Goal: Use online tool/utility: Use online tool/utility

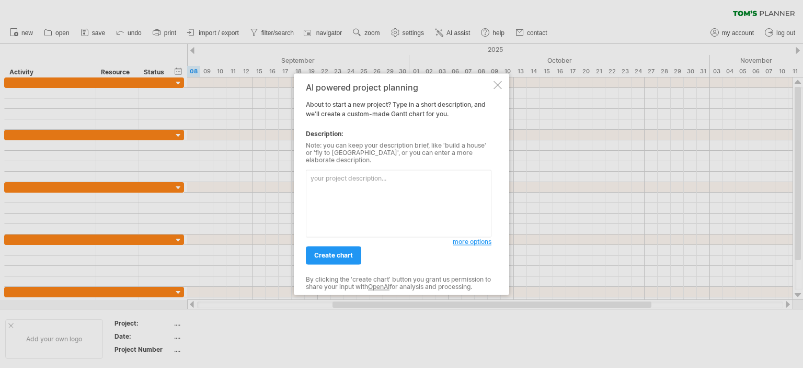
click at [371, 182] on textarea at bounding box center [399, 202] width 186 height 67
type textarea "Диаграмма ганта для разработки сайта-портала из 15 страниц agile командой из 7 …"
click at [338, 251] on span "create chart" at bounding box center [333, 255] width 39 height 8
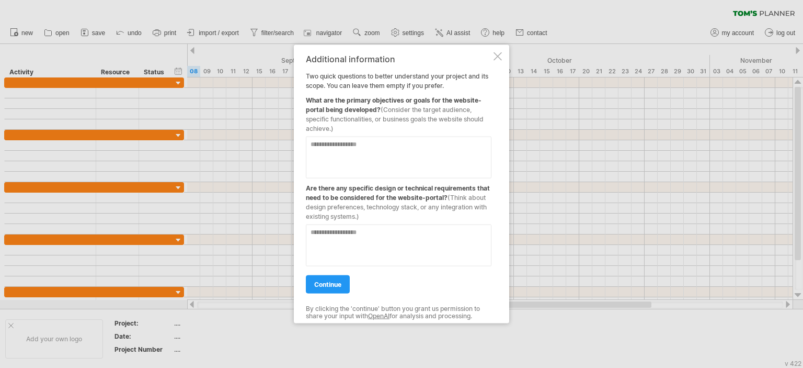
click at [504, 50] on div "Additional information Two quick questions to better understand your project an…" at bounding box center [401, 183] width 215 height 279
click at [502, 56] on div "Additional information Two quick questions to better understand your project an…" at bounding box center [401, 183] width 215 height 279
click at [499, 56] on div at bounding box center [498, 56] width 8 height 8
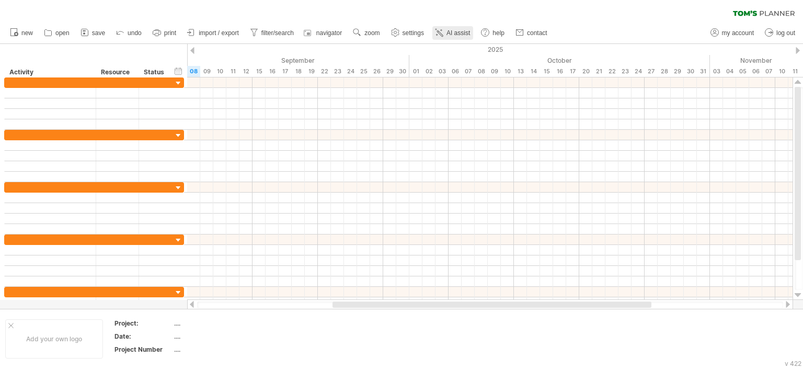
click at [472, 31] on link "AI assist" at bounding box center [452, 33] width 41 height 14
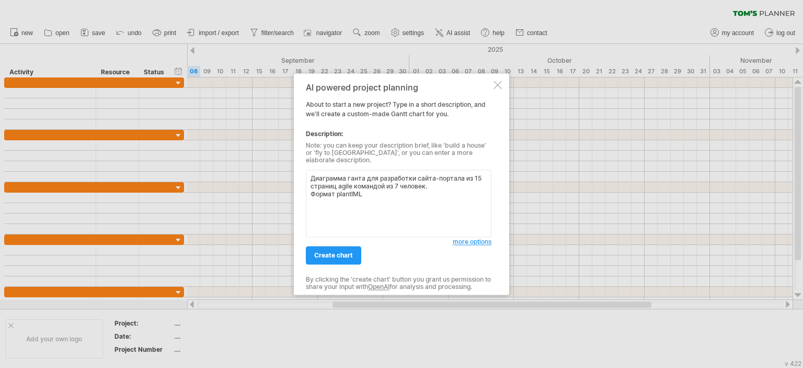
drag, startPoint x: 385, startPoint y: 198, endPoint x: 308, endPoint y: 195, distance: 76.9
click at [308, 195] on textarea "Диаграмма ганта для разработки сайта-портала из 15 страниц agile командой из 7 …" at bounding box center [399, 202] width 186 height 67
type textarea "Диаграмма ганта для разработки сайта-портала из 15 страниц agile командой из 7 …"
click at [330, 251] on span "create chart" at bounding box center [333, 255] width 39 height 8
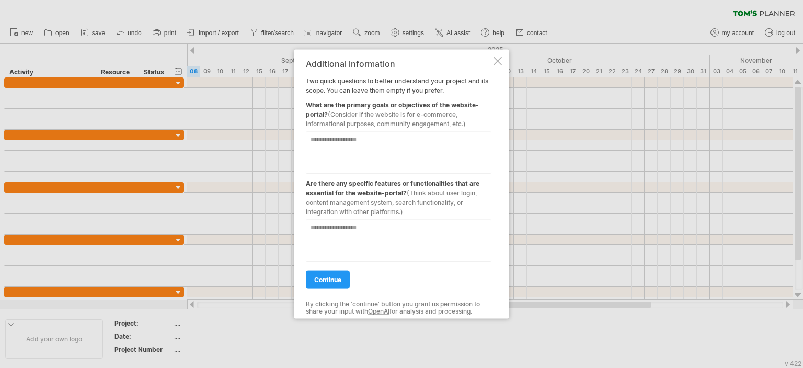
click at [366, 143] on textarea at bounding box center [399, 152] width 186 height 42
click at [417, 111] on span "(Consider if the website is for e-commerce, informational purposes, community e…" at bounding box center [386, 118] width 160 height 17
click at [388, 114] on span "(Consider if the website is for e-commerce, informational purposes, community e…" at bounding box center [386, 118] width 160 height 17
drag, startPoint x: 416, startPoint y: 114, endPoint x: 433, endPoint y: 114, distance: 16.7
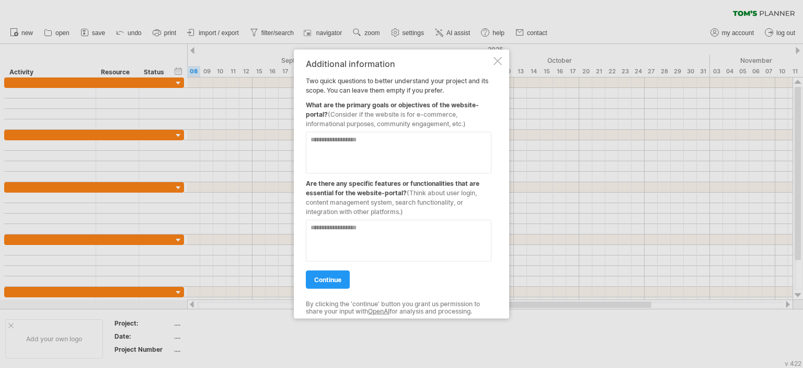
click at [433, 114] on span "(Consider if the website is for e-commerce, informational purposes, community e…" at bounding box center [386, 118] width 160 height 17
click at [403, 138] on textarea at bounding box center [399, 152] width 186 height 42
type textarea "**********"
click at [412, 227] on textarea at bounding box center [399, 240] width 186 height 42
type textarea "*"
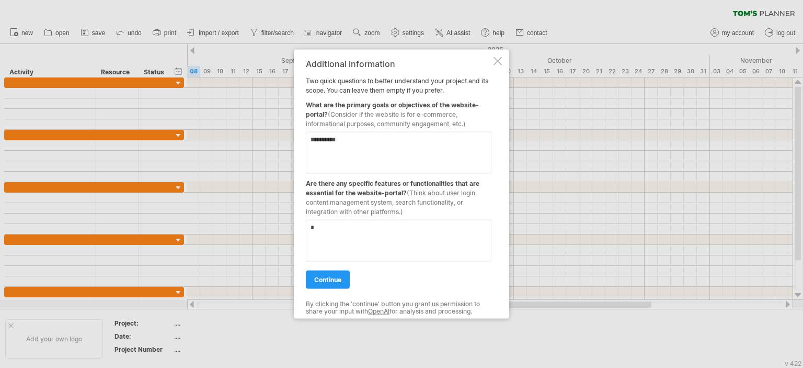
click at [339, 277] on span "continue" at bounding box center [327, 279] width 27 height 8
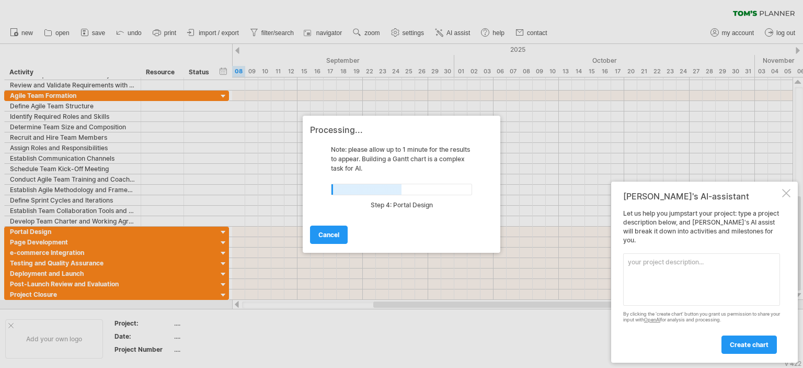
click at [782, 197] on div at bounding box center [786, 193] width 8 height 8
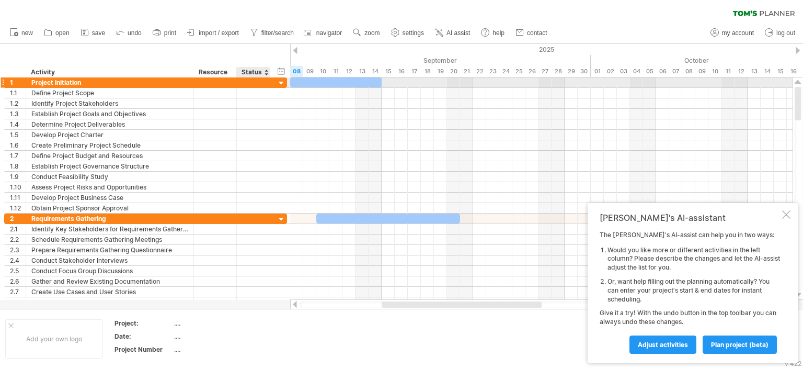
click at [283, 81] on div at bounding box center [282, 83] width 10 height 10
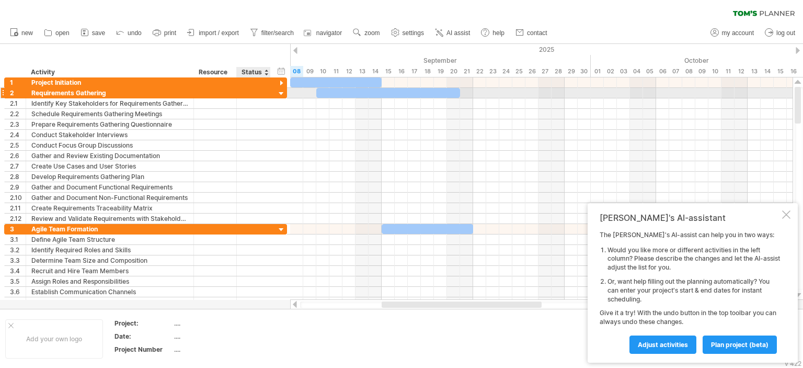
click at [284, 91] on div at bounding box center [282, 94] width 10 height 10
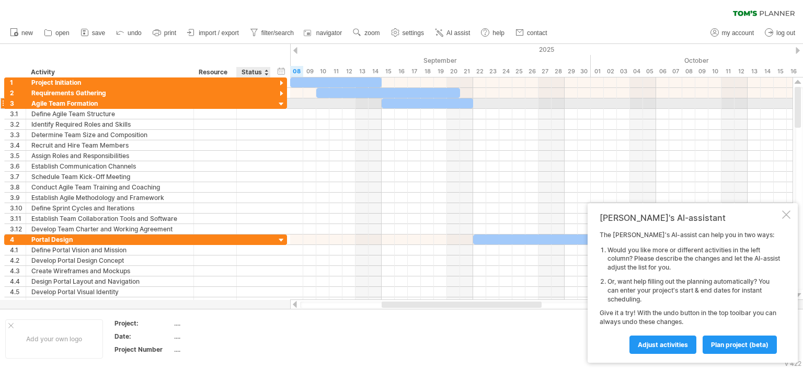
click at [279, 104] on div at bounding box center [282, 104] width 10 height 10
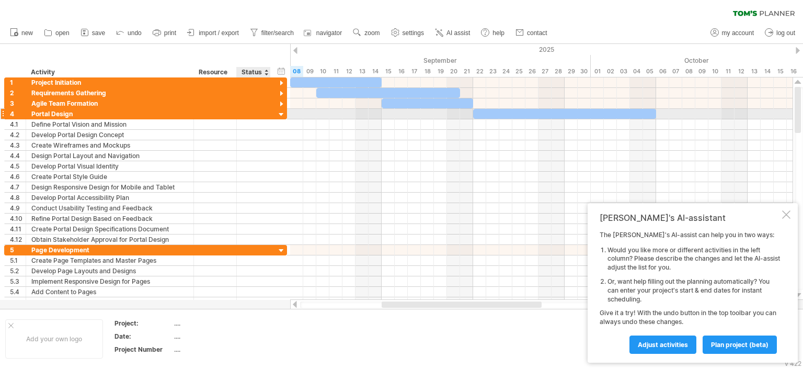
click at [279, 109] on div "**********" at bounding box center [145, 114] width 283 height 10
click at [279, 111] on div at bounding box center [282, 115] width 10 height 10
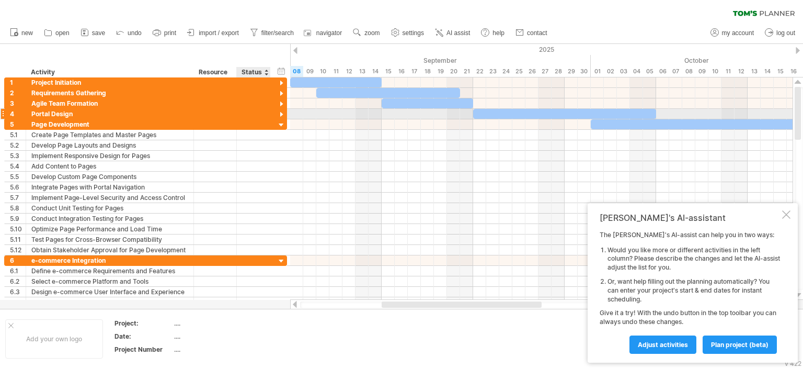
click at [281, 118] on div at bounding box center [282, 115] width 10 height 10
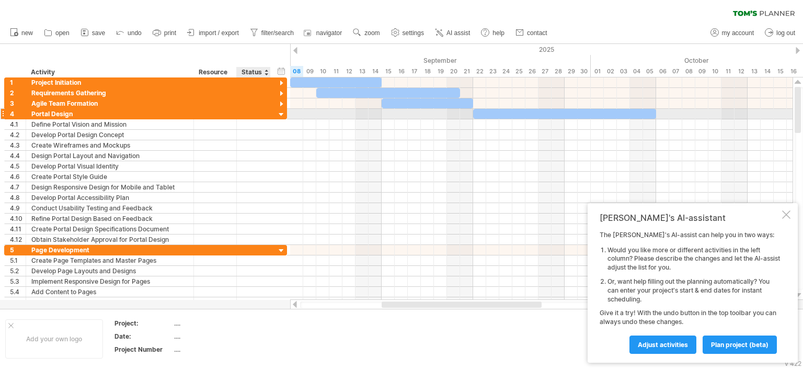
click at [280, 116] on div at bounding box center [282, 115] width 10 height 10
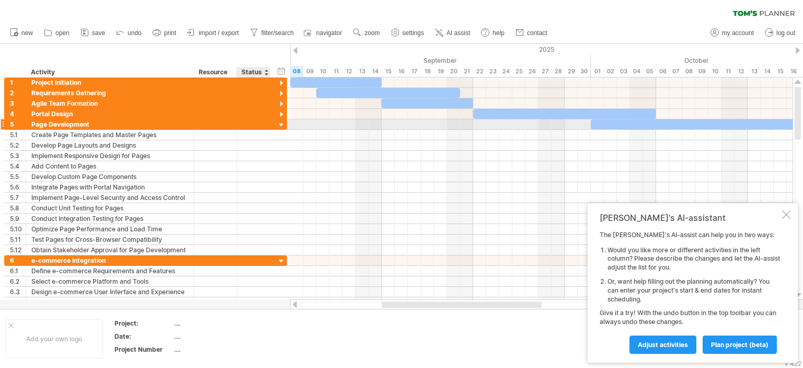
click at [281, 123] on div at bounding box center [282, 125] width 10 height 10
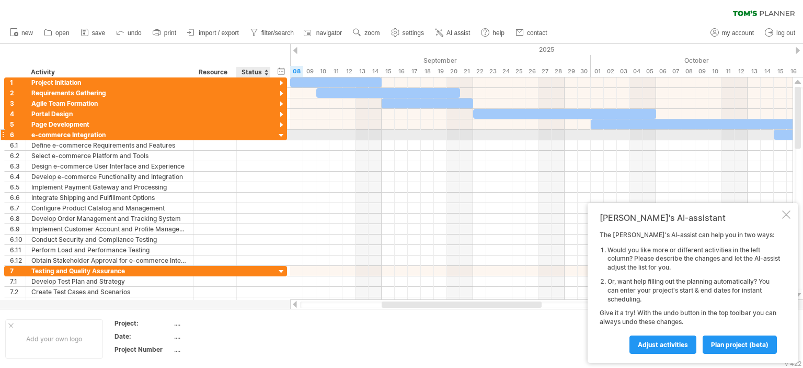
click at [279, 135] on div at bounding box center [282, 136] width 10 height 10
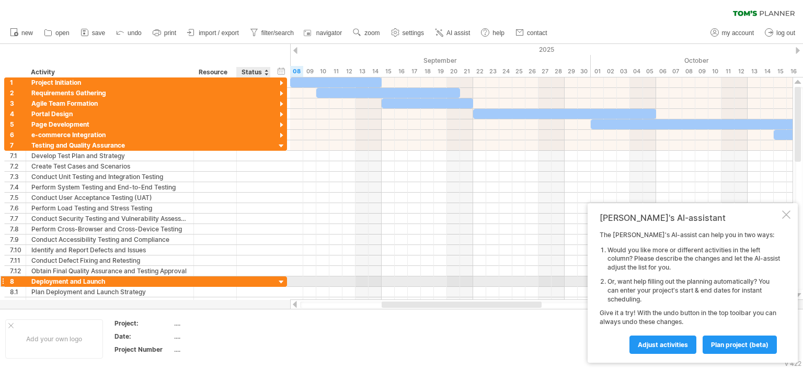
drag, startPoint x: 281, startPoint y: 280, endPoint x: 284, endPoint y: 275, distance: 5.7
click at [280, 280] on div at bounding box center [282, 282] width 10 height 10
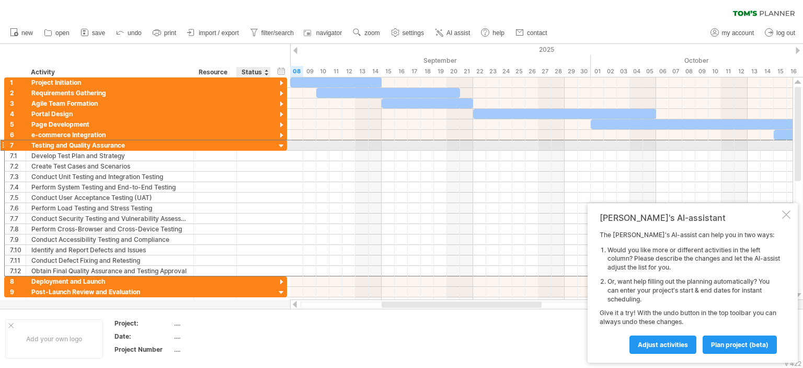
click at [276, 147] on div "**********" at bounding box center [145, 145] width 283 height 11
click at [278, 146] on div at bounding box center [282, 146] width 10 height 10
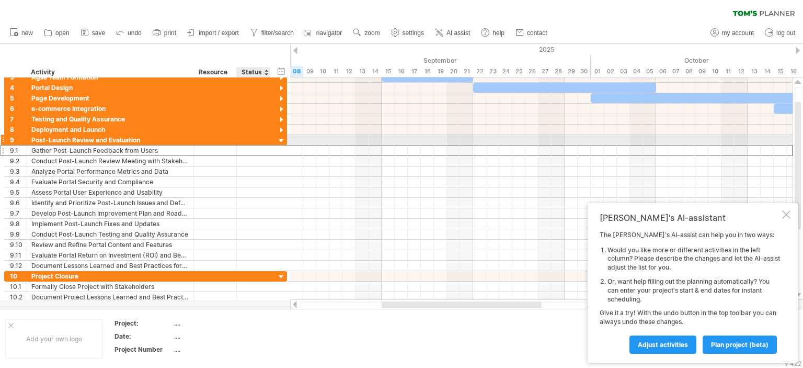
click at [280, 145] on div "**********" at bounding box center [145, 150] width 283 height 11
click at [280, 142] on div at bounding box center [282, 141] width 10 height 10
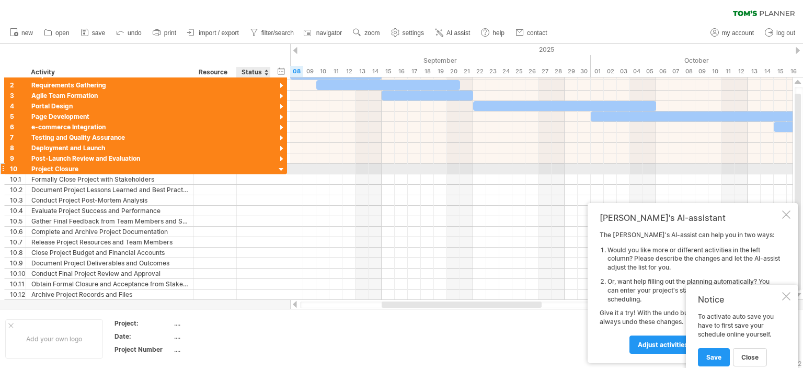
click at [278, 168] on div at bounding box center [282, 170] width 10 height 10
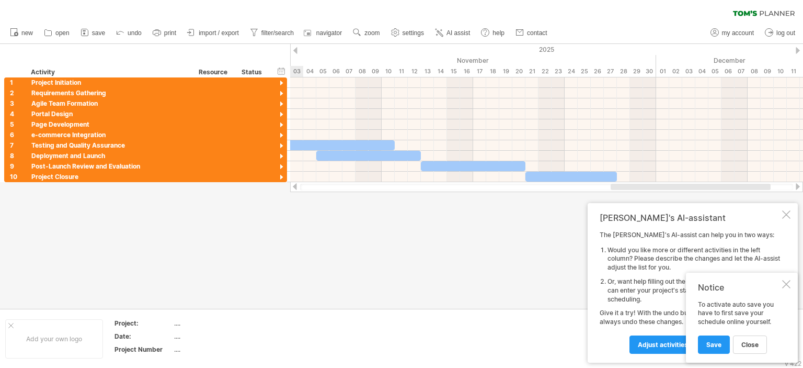
drag, startPoint x: 409, startPoint y: 186, endPoint x: 639, endPoint y: 191, distance: 230.1
click at [639, 192] on div "Trying to reach [DOMAIN_NAME] Connected again... 0% clear filter new 1" at bounding box center [401, 184] width 803 height 368
